Goal: Information Seeking & Learning: Learn about a topic

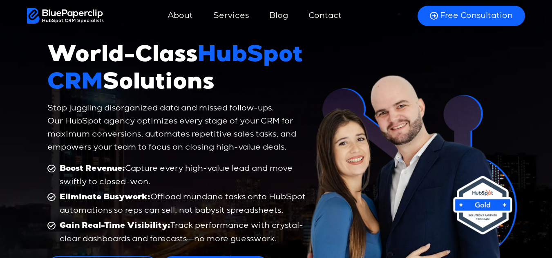
click at [235, 15] on link "Services" at bounding box center [231, 16] width 52 height 20
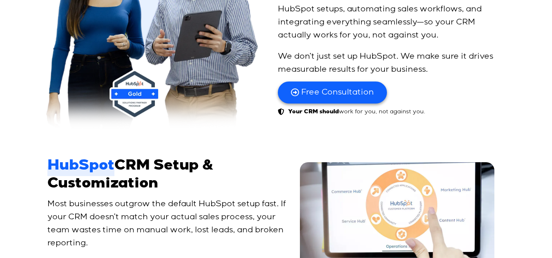
scroll to position [449, 0]
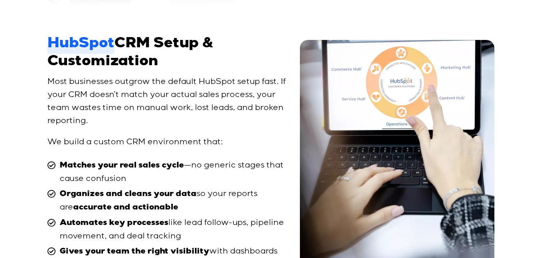
drag, startPoint x: 47, startPoint y: 37, endPoint x: 174, endPoint y: 65, distance: 130.5
click at [174, 65] on h2 "HubSpot CRM Setup & Customization" at bounding box center [168, 53] width 242 height 35
copy h2 "HubSpot CRM Setup & Customization"
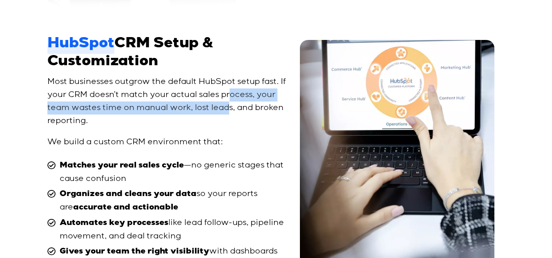
click at [228, 102] on p "Most businesses outgrow the default HubSpot setup fast. If your CRM doesn’t mat…" at bounding box center [168, 102] width 242 height 52
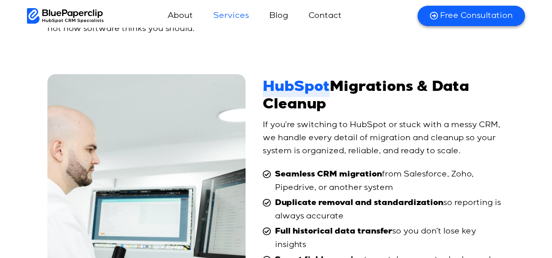
scroll to position [694, 0]
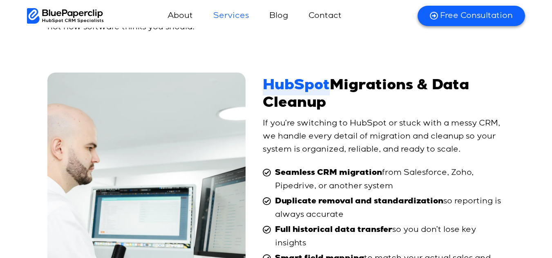
drag, startPoint x: 259, startPoint y: 82, endPoint x: 334, endPoint y: 108, distance: 79.8
click at [334, 108] on div "HubSpot Migrations & Data Cleanup HubSpot Migrations & Data Cleanup If you’re s…" at bounding box center [275, 197] width 457 height 248
copy div "HubSpot Migrations & Data Cleanup"
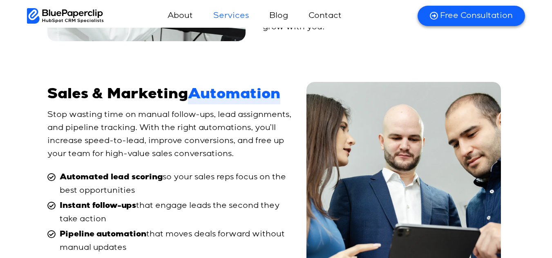
scroll to position [1021, 0]
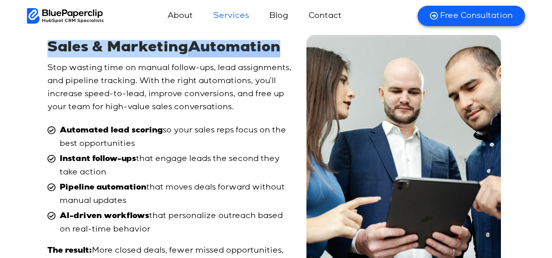
drag, startPoint x: 47, startPoint y: 50, endPoint x: 285, endPoint y: 51, distance: 238.8
copy h2 "Sales & Marketing Automation"
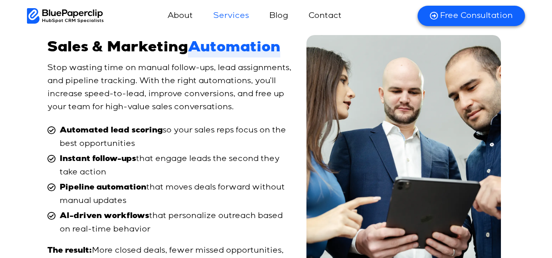
click at [261, 105] on p "Stop wasting time on manual follow-ups, lead assignments, and pipeline tracking…" at bounding box center [170, 88] width 247 height 52
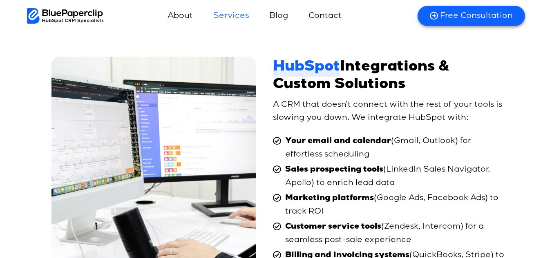
scroll to position [1306, 0]
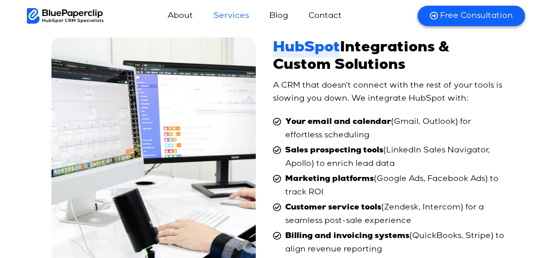
drag, startPoint x: 274, startPoint y: 42, endPoint x: 420, endPoint y: 72, distance: 148.7
click at [420, 72] on div "HubSpot Integrations & Custom Solutions HubSpot Integrations & Custom Solutions…" at bounding box center [275, 166] width 457 height 266
copy h2 "HubSpot Integrations & Custom Solutions"
click at [165, 57] on img at bounding box center [153, 167] width 205 height 258
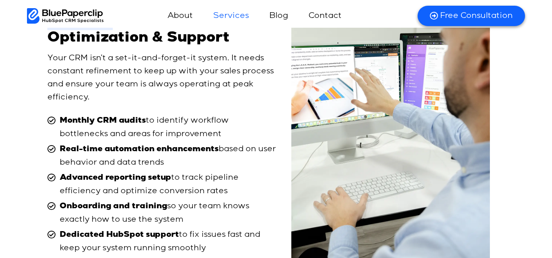
scroll to position [1592, 0]
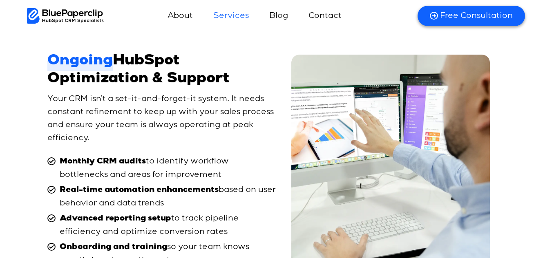
drag, startPoint x: 49, startPoint y: 63, endPoint x: 243, endPoint y: 86, distance: 196.1
click at [243, 86] on h2 "Ongoing HubSpot Optimization & Support" at bounding box center [161, 70] width 229 height 35
copy h2 "Ongoing HubSpot Optimization & Support"
click at [120, 128] on p "Your CRM isn’t a set-it-and-forget-it system. It needs constant refinement to k…" at bounding box center [161, 119] width 229 height 52
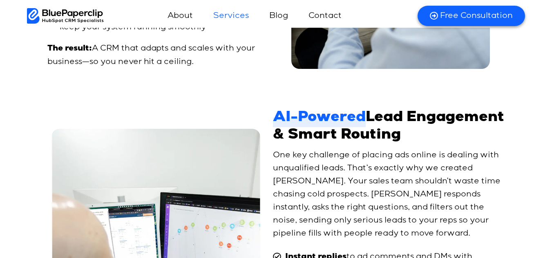
scroll to position [1878, 0]
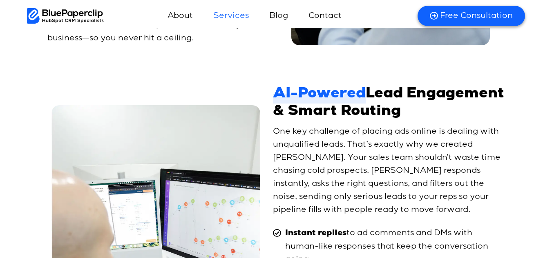
drag, startPoint x: 275, startPoint y: 95, endPoint x: 538, endPoint y: 116, distance: 263.7
copy h2 "AI-Powered Lead Engagement & Smart Routing"
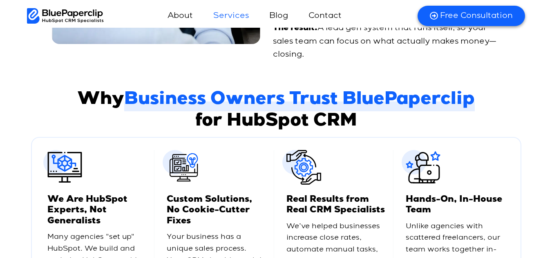
scroll to position [2449, 0]
